Goal: Task Accomplishment & Management: Complete application form

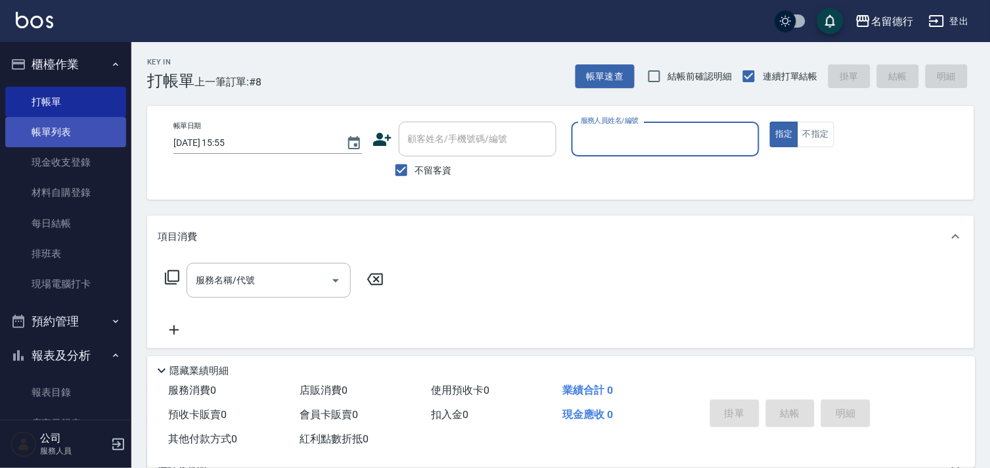
click at [64, 139] on link "帳單列表" at bounding box center [65, 132] width 121 height 30
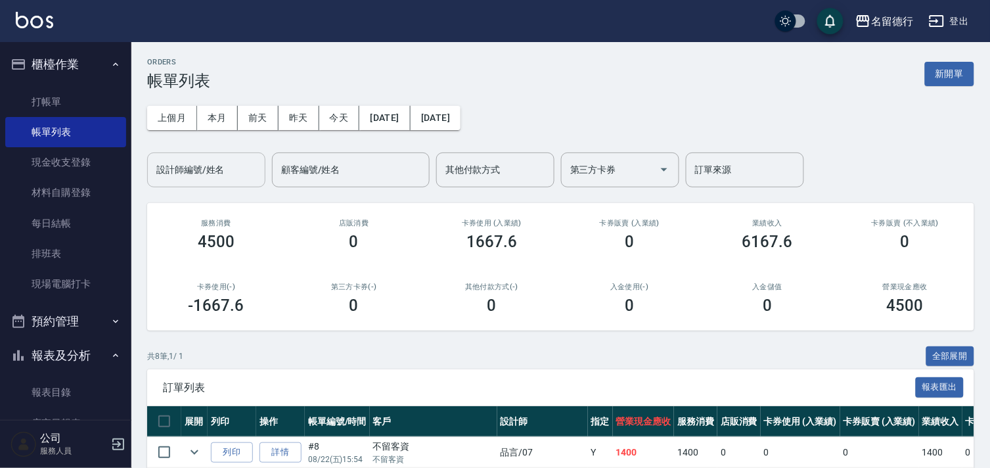
click at [187, 174] on input "設計師編號/姓名" at bounding box center [206, 169] width 106 height 23
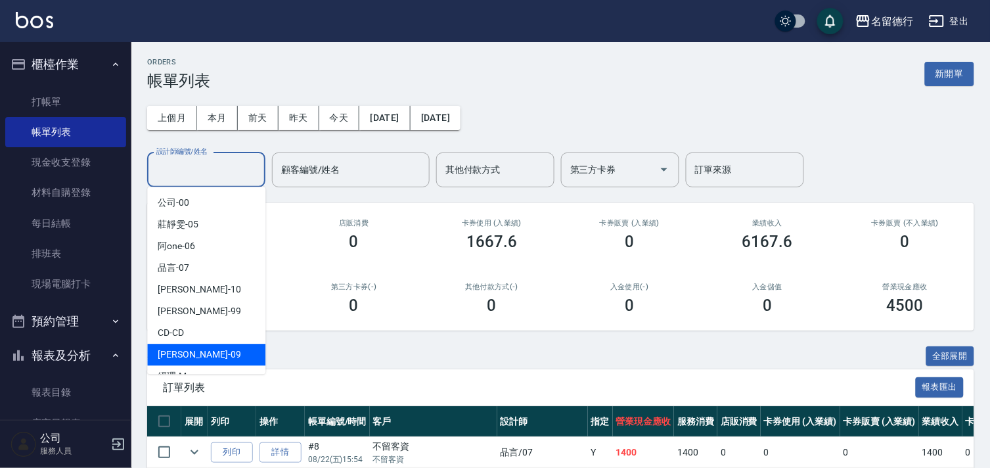
click at [182, 354] on span "[PERSON_NAME] -09" at bounding box center [199, 355] width 83 height 14
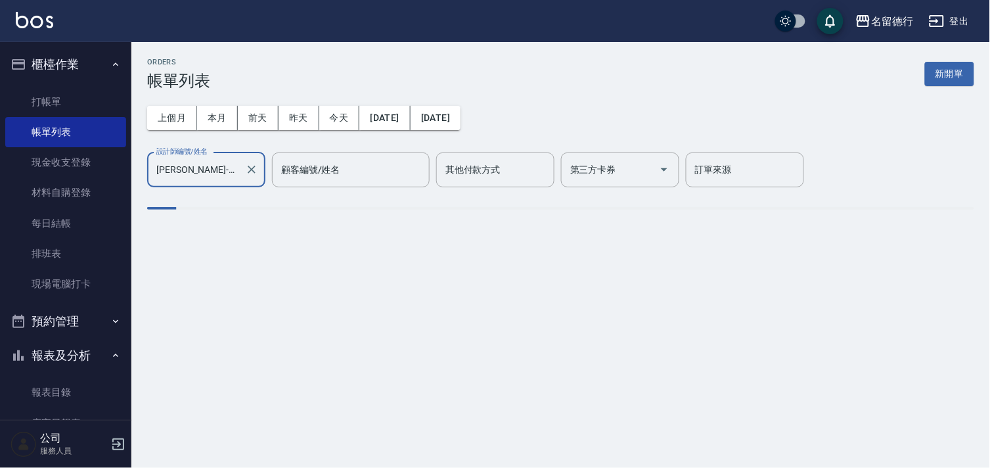
type input "[PERSON_NAME]-09"
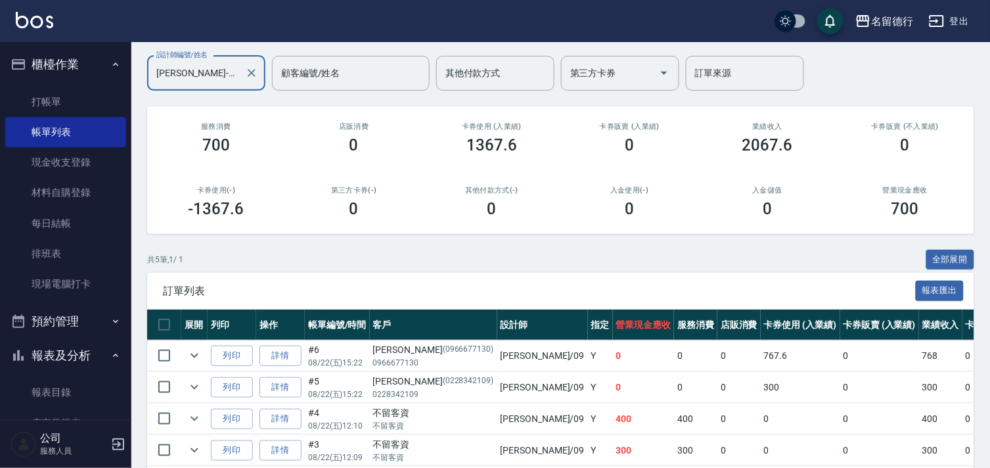
scroll to position [189, 0]
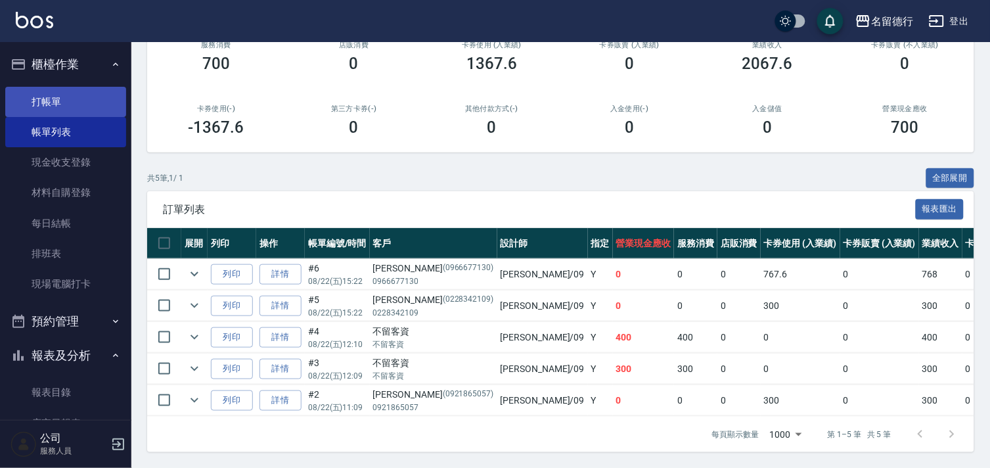
click at [30, 91] on link "打帳單" at bounding box center [65, 102] width 121 height 30
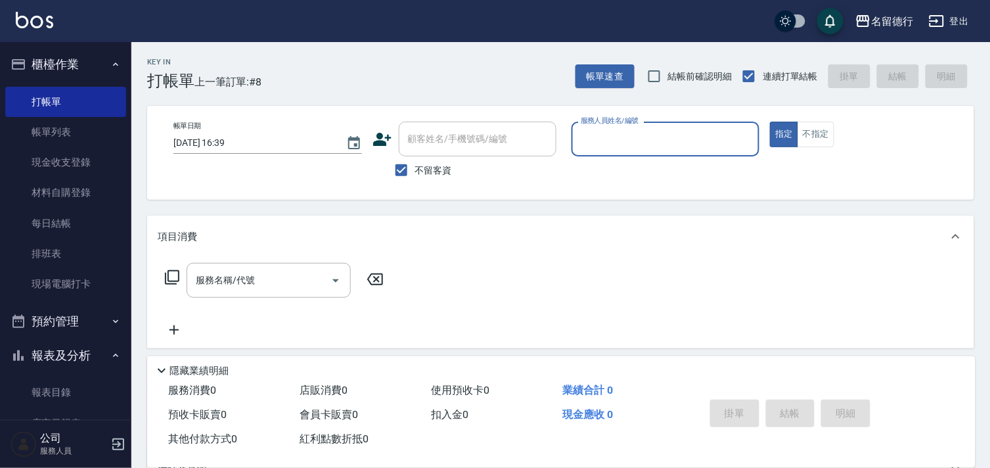
click at [589, 137] on input "服務人員姓名/編號" at bounding box center [666, 138] width 177 height 23
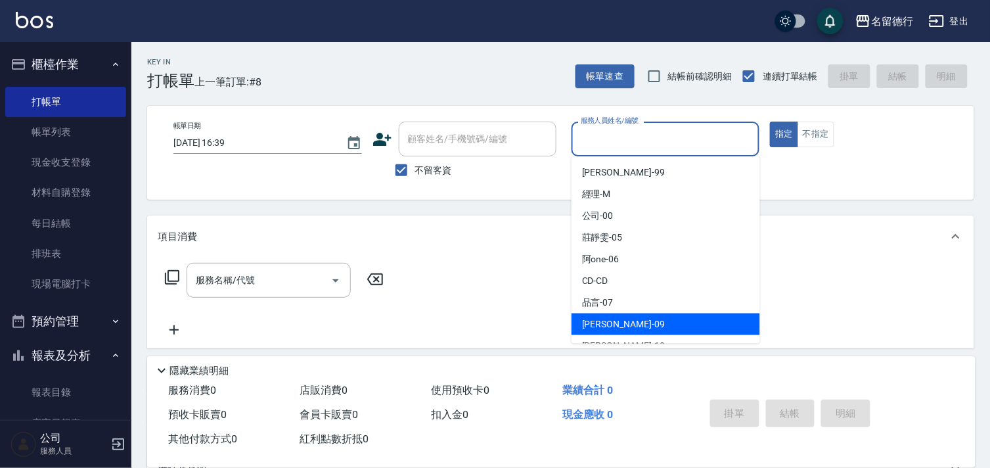
click at [589, 322] on span "[PERSON_NAME] -09" at bounding box center [623, 324] width 83 height 14
type input "[PERSON_NAME]-09"
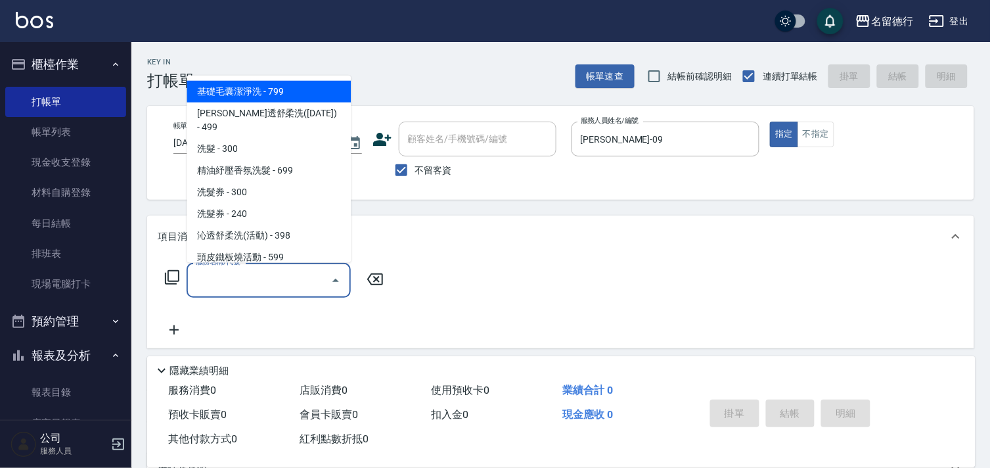
click at [214, 270] on div "服務名稱/代號 服務名稱/代號" at bounding box center [269, 280] width 164 height 35
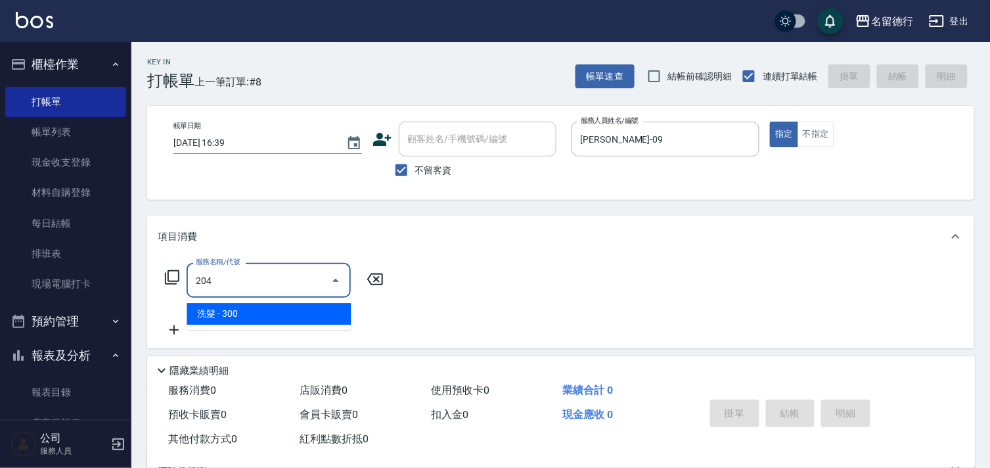
click at [268, 319] on span "洗髮 - 300" at bounding box center [269, 314] width 164 height 22
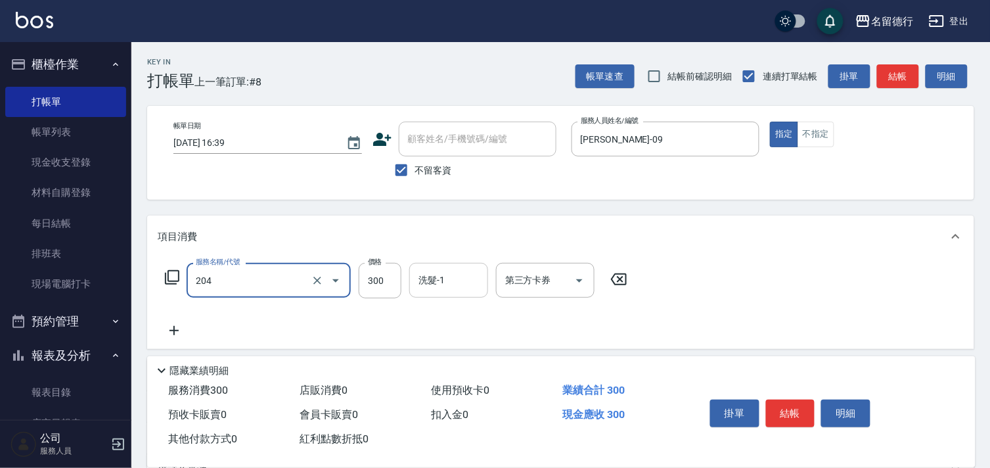
type input "洗髮(204)"
click at [436, 281] on input "洗髮-1" at bounding box center [448, 280] width 67 height 23
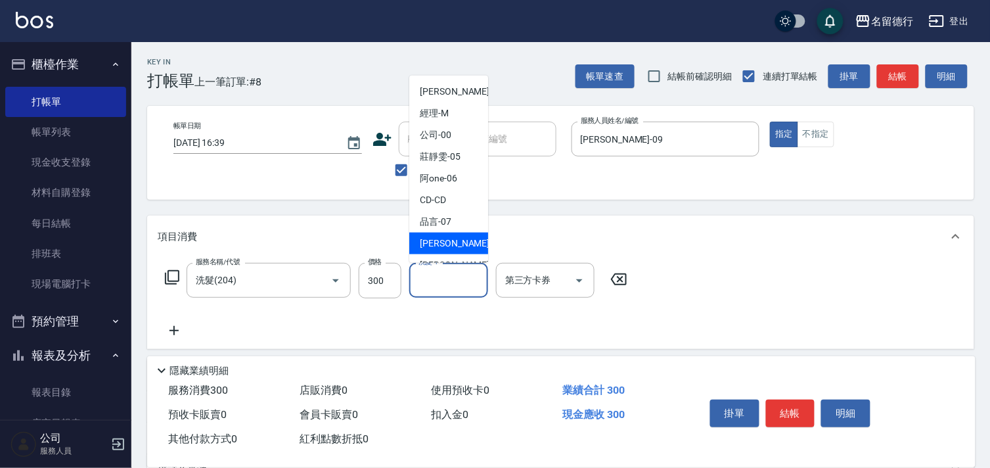
click at [438, 242] on span "[PERSON_NAME] -09" at bounding box center [461, 244] width 83 height 14
type input "[PERSON_NAME]-09"
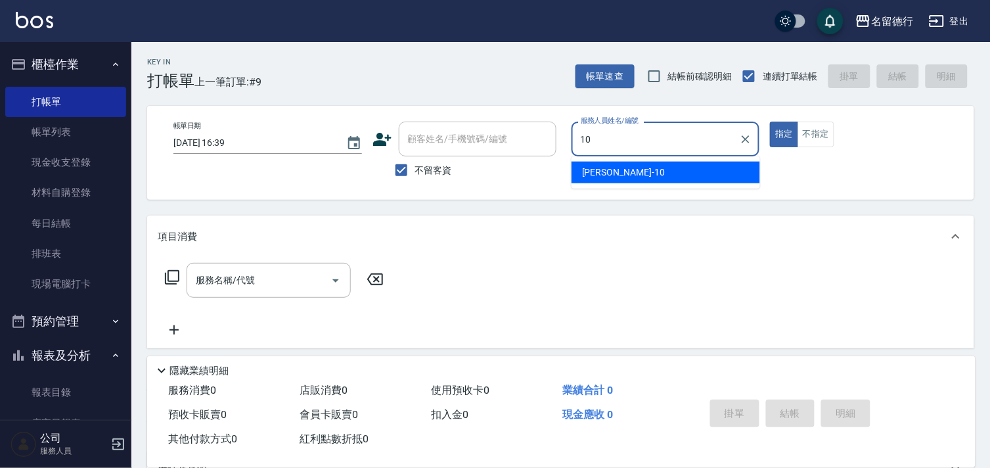
type input "[PERSON_NAME]-10"
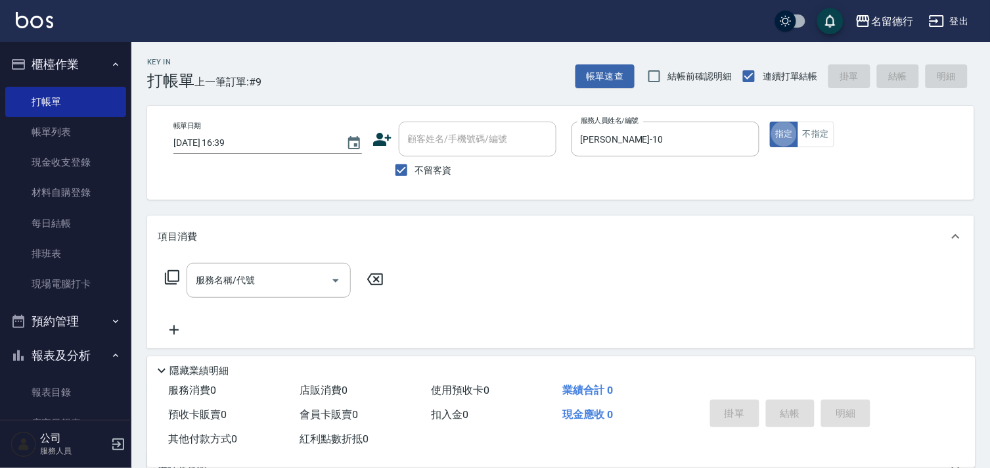
type button "true"
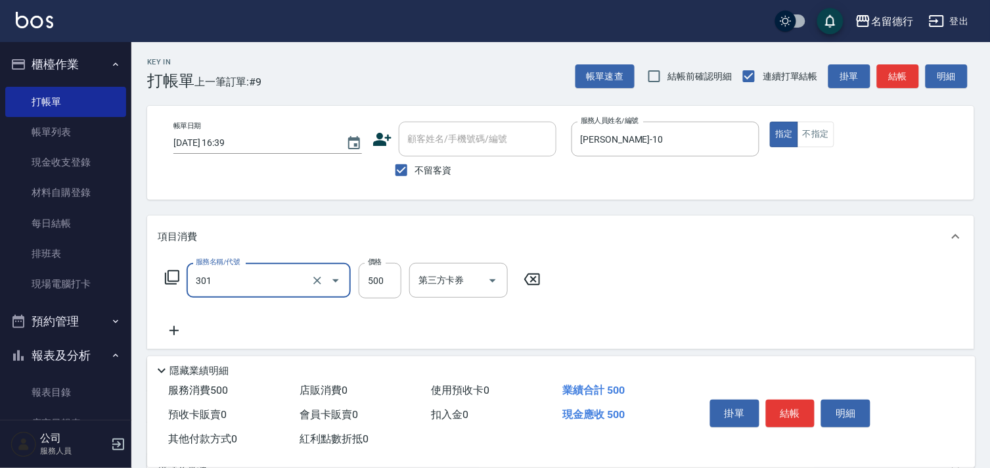
type input "剪髮(301)"
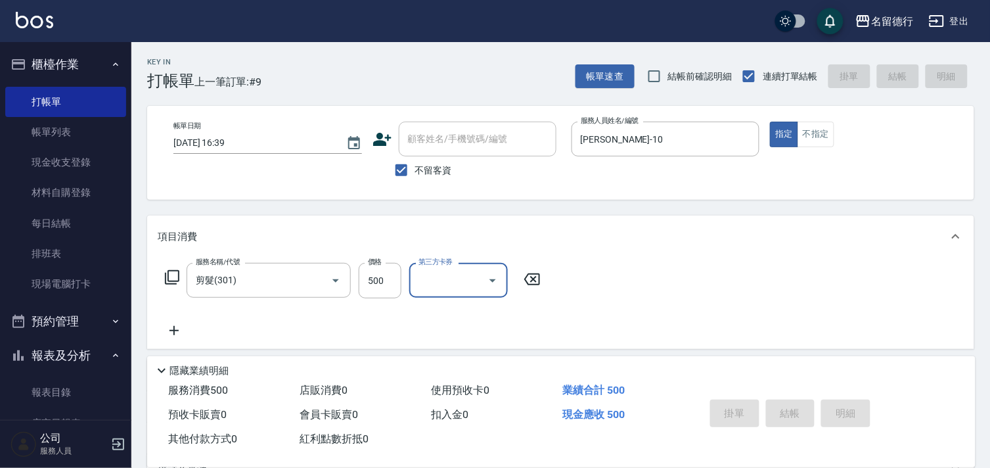
type input "[DATE] 16:46"
